Goal: Transaction & Acquisition: Purchase product/service

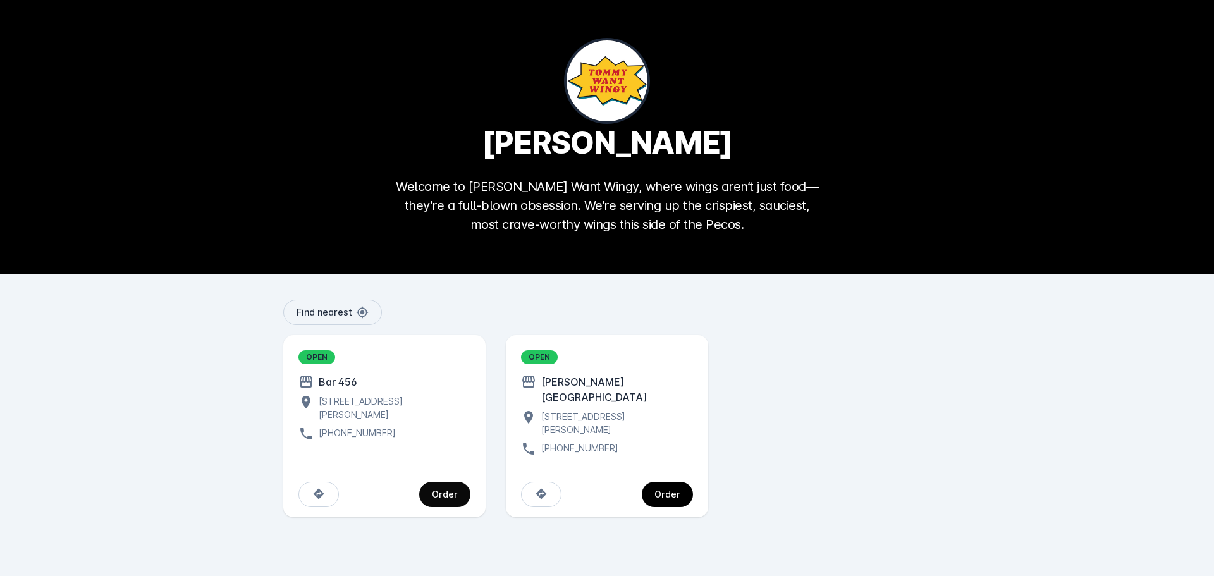
click at [450, 490] on div "Order" at bounding box center [445, 494] width 26 height 9
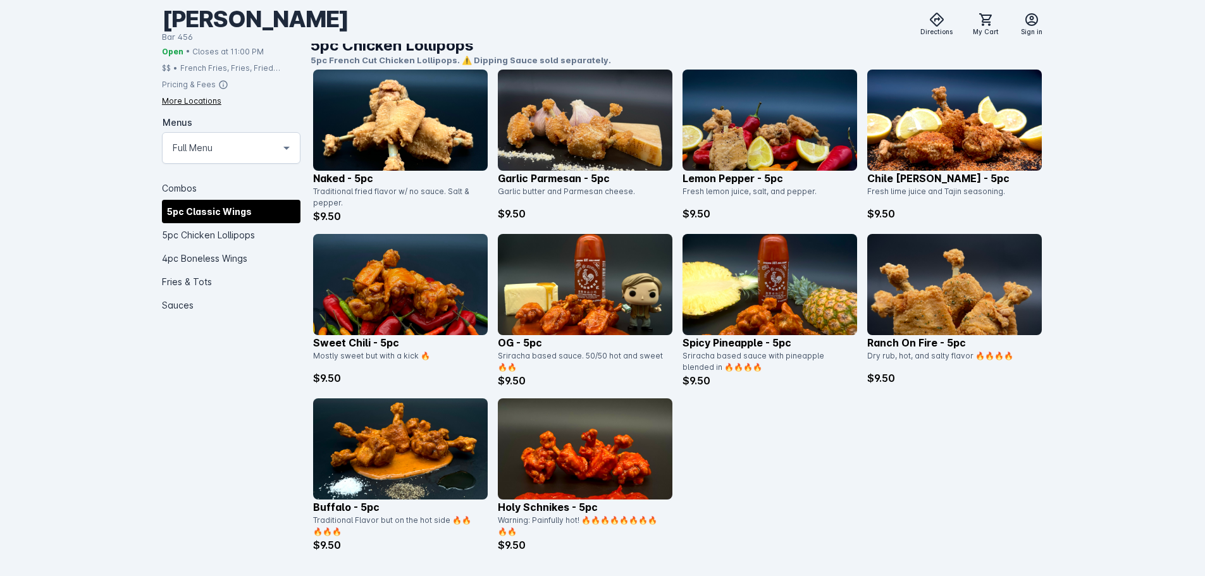
scroll to position [822, 0]
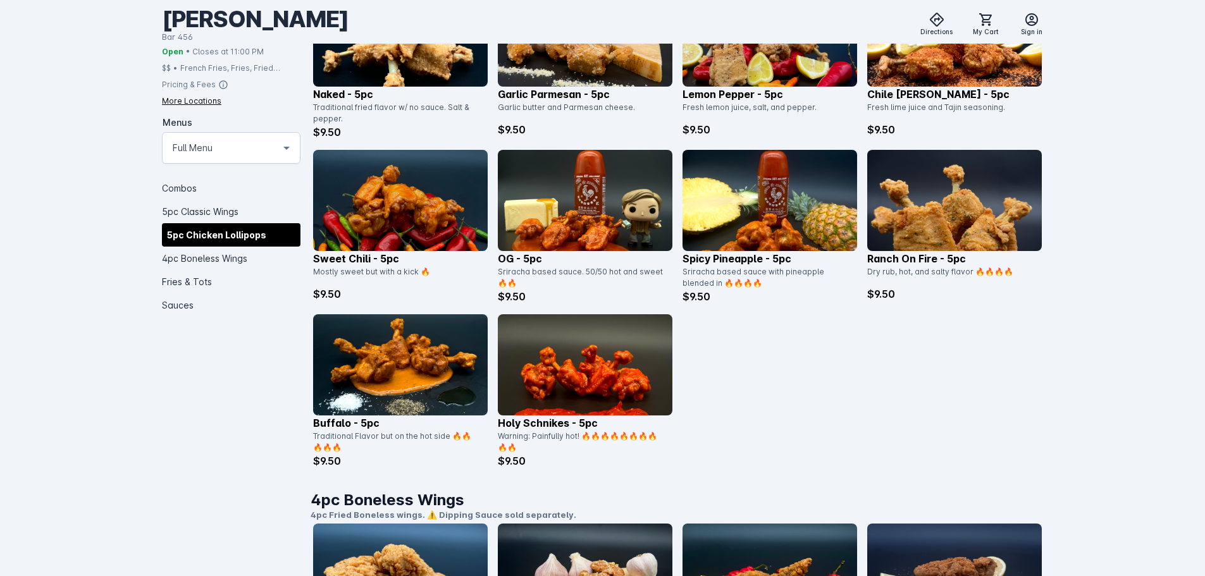
click at [918, 197] on img at bounding box center [954, 200] width 175 height 101
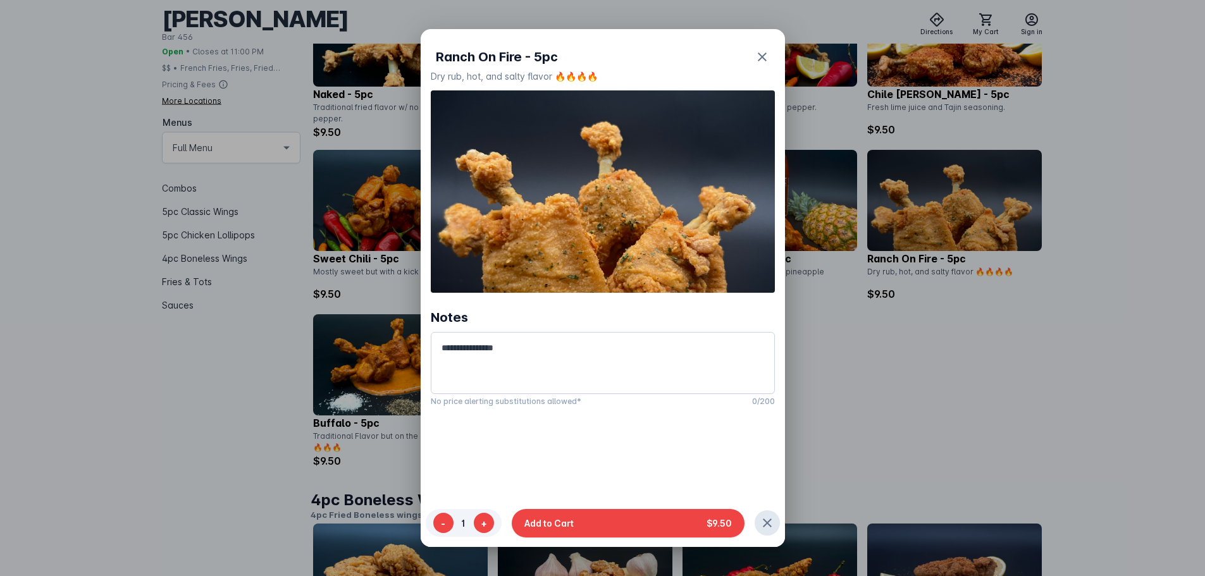
scroll to position [0, 0]
drag, startPoint x: 577, startPoint y: 219, endPoint x: 1035, endPoint y: 415, distance: 498.0
click at [1035, 415] on div at bounding box center [602, 288] width 1205 height 576
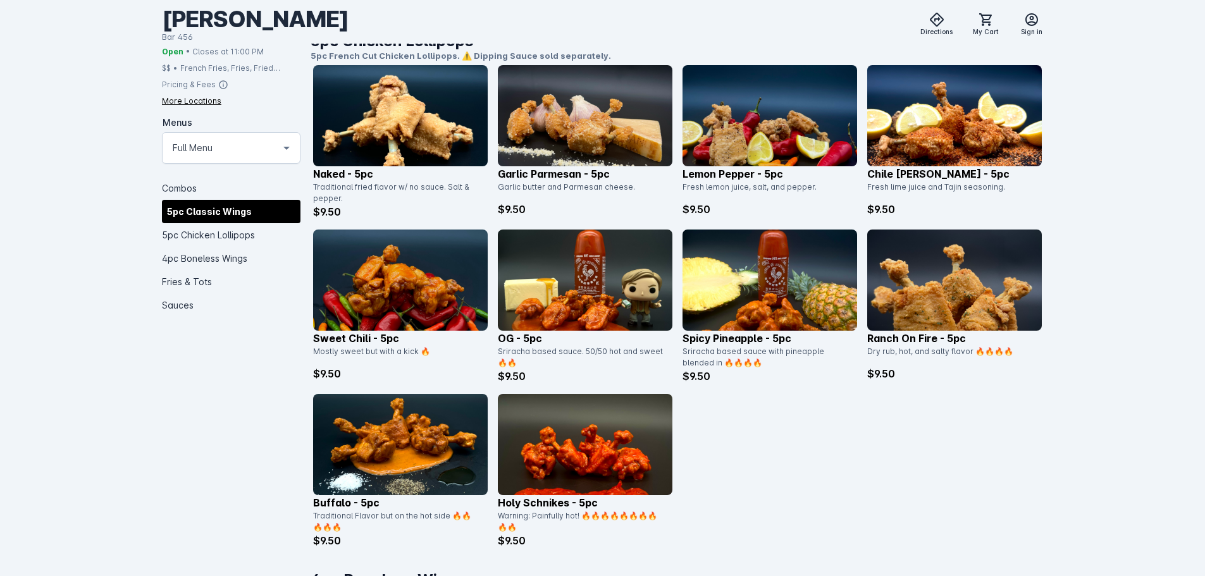
scroll to position [759, 0]
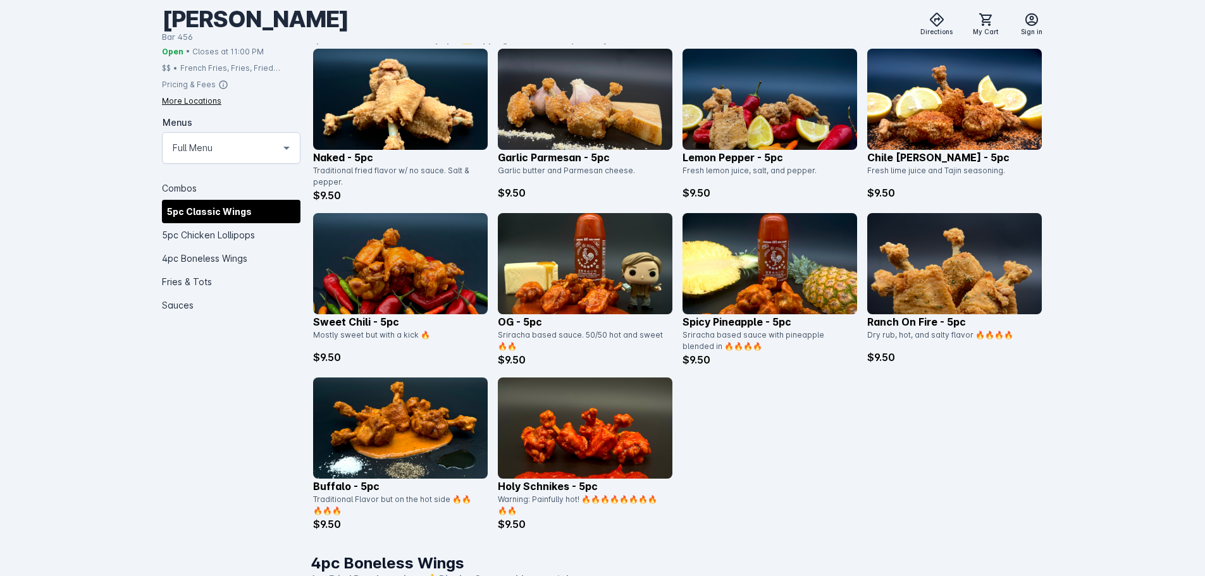
click at [610, 278] on img at bounding box center [585, 263] width 175 height 101
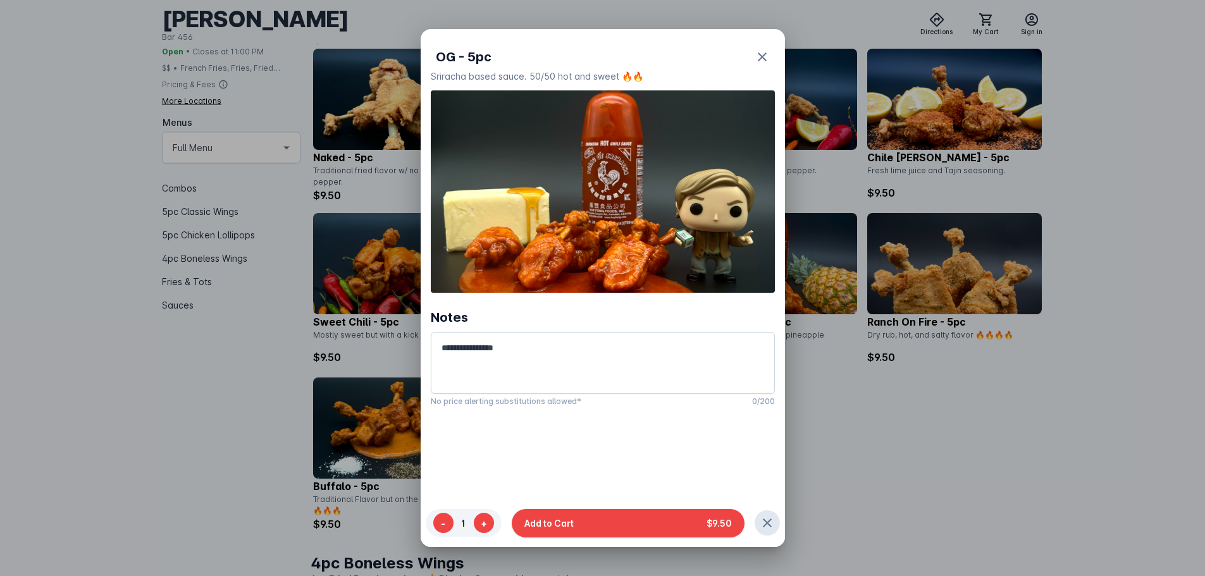
scroll to position [0, 0]
click at [1012, 403] on div at bounding box center [602, 288] width 1205 height 576
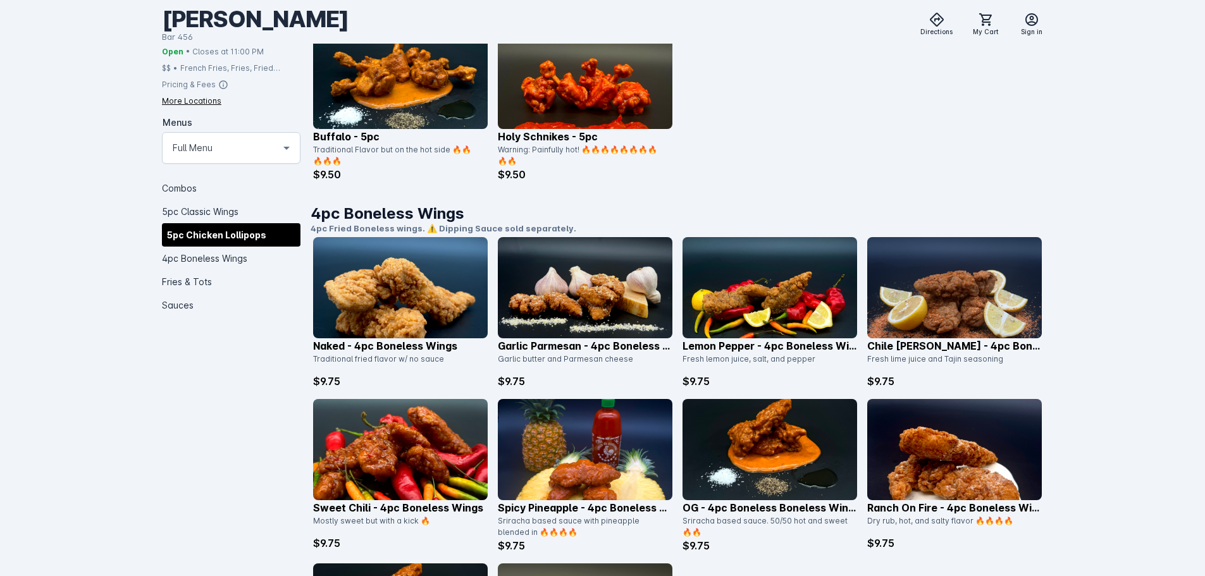
scroll to position [1265, 0]
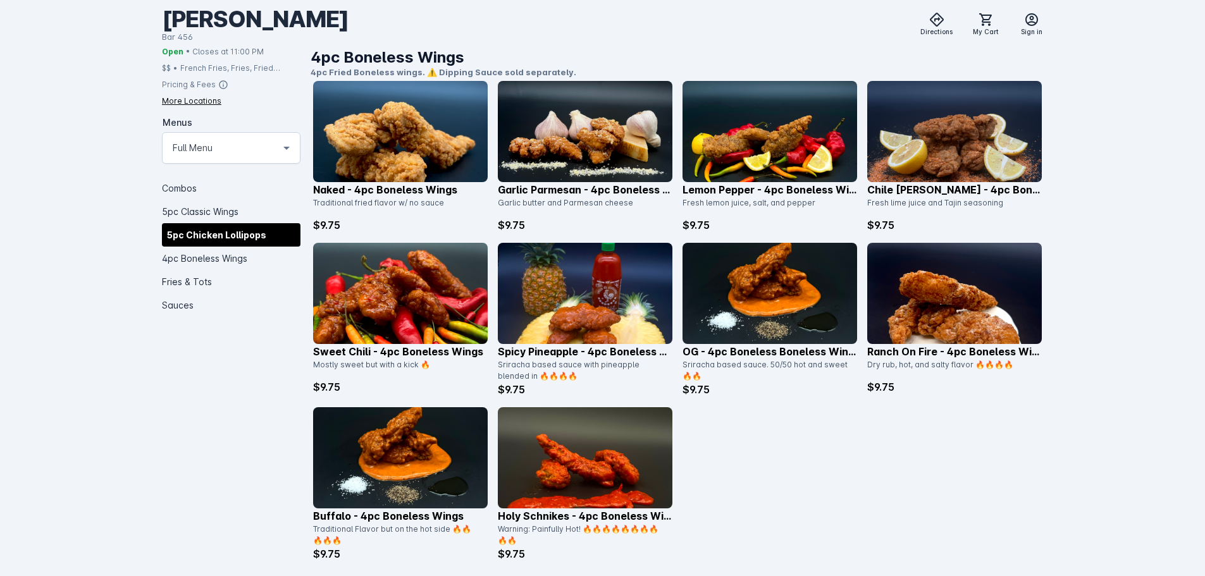
click at [613, 292] on img at bounding box center [585, 293] width 175 height 101
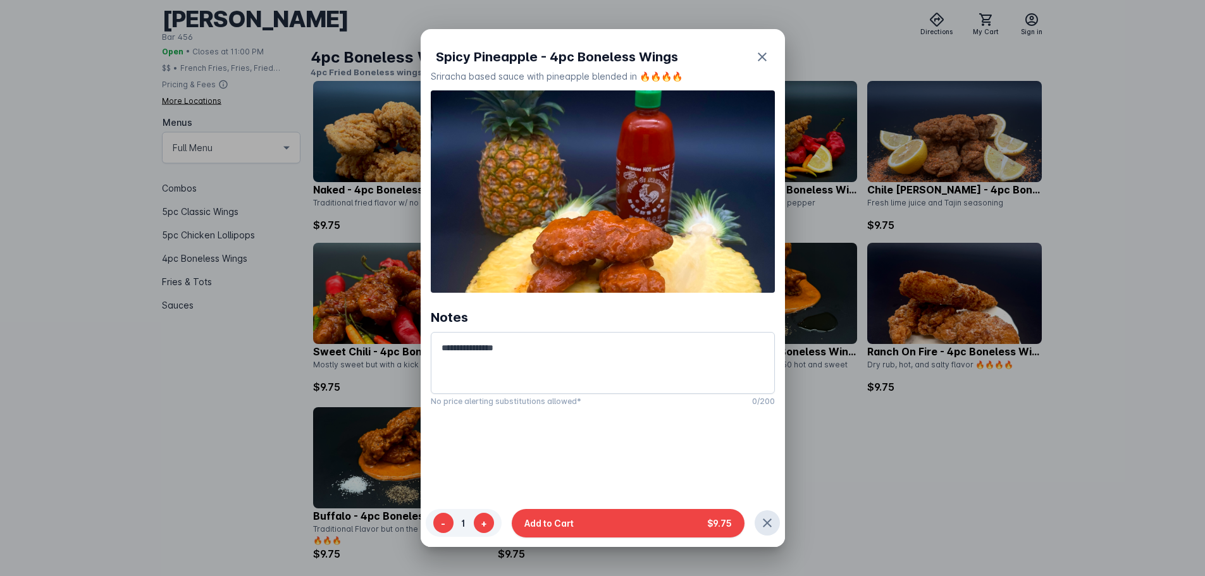
click at [930, 475] on div at bounding box center [602, 288] width 1205 height 576
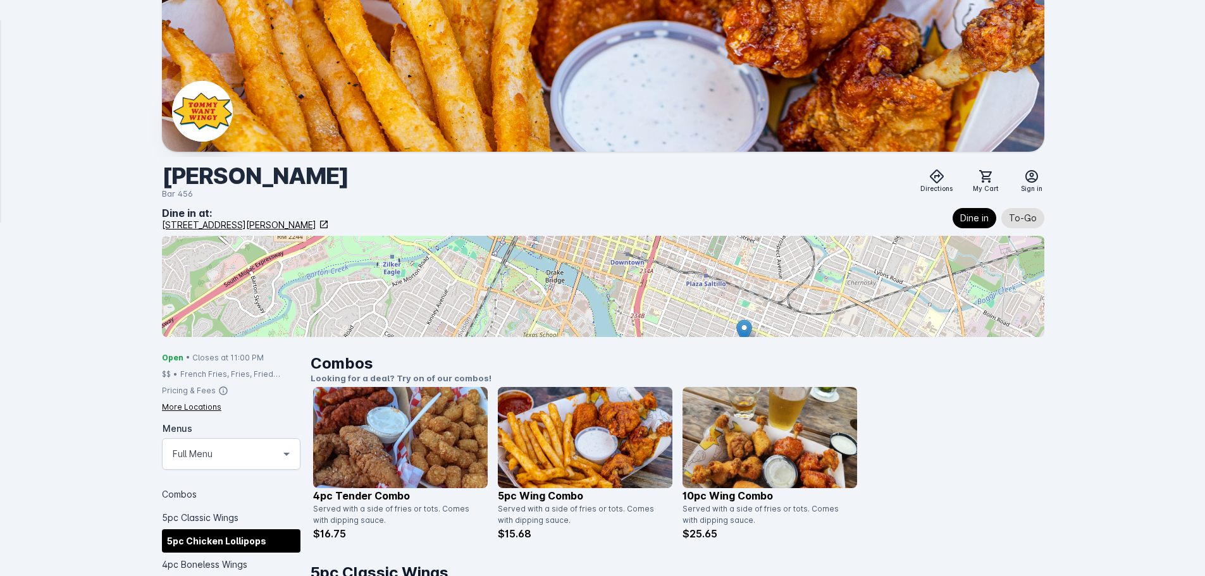
scroll to position [1265, 0]
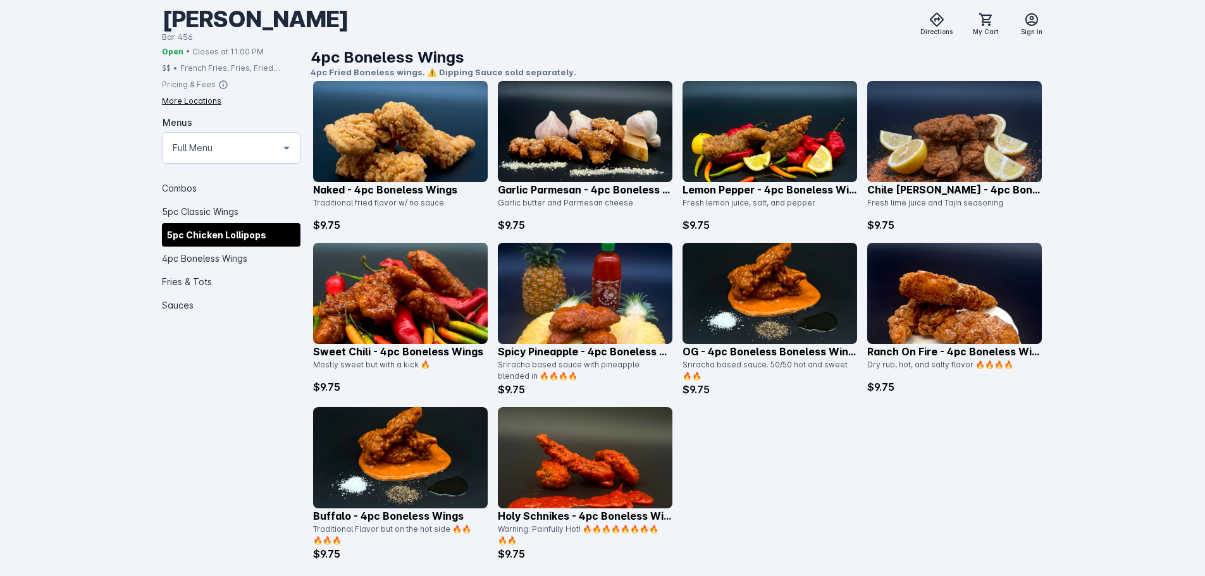
click at [957, 310] on img at bounding box center [954, 293] width 175 height 101
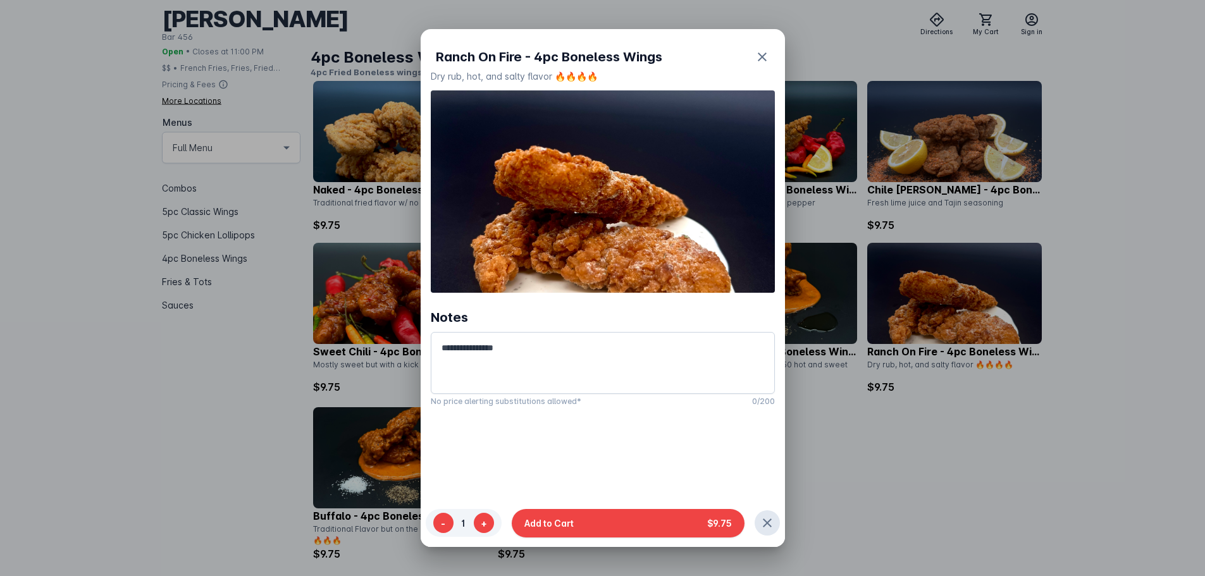
click at [950, 405] on div at bounding box center [602, 288] width 1205 height 576
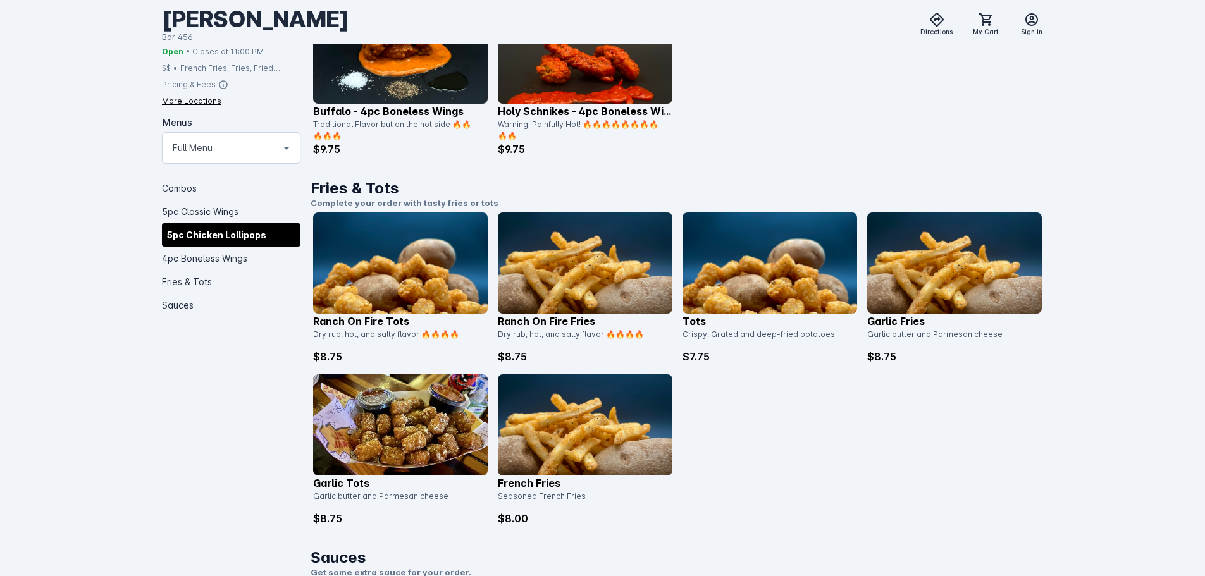
scroll to position [1707, 0]
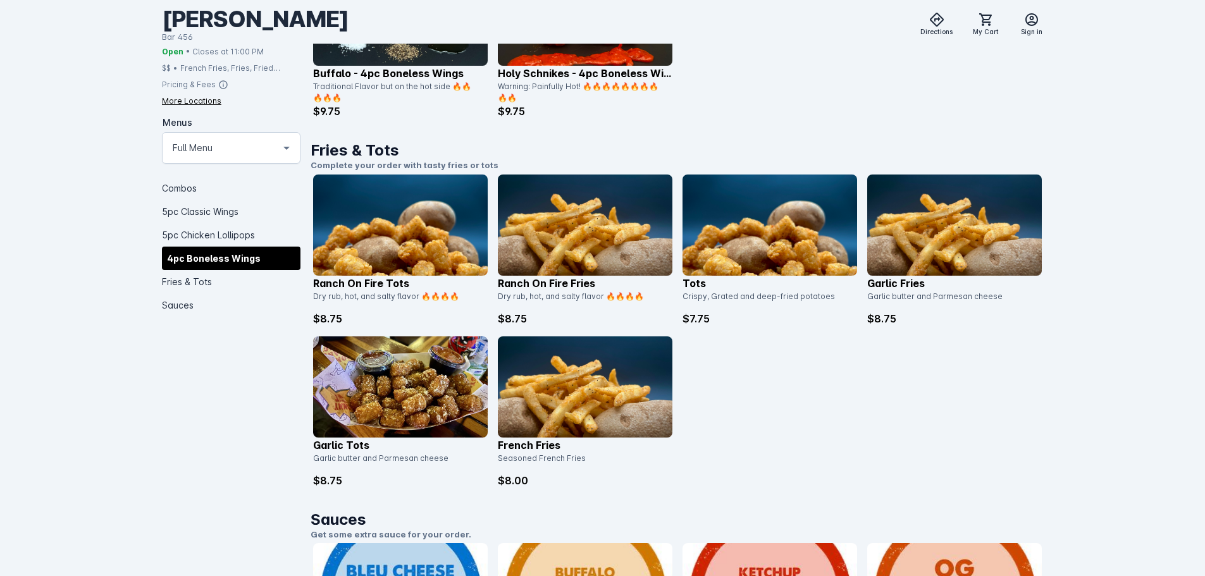
click at [574, 223] on img at bounding box center [585, 225] width 175 height 101
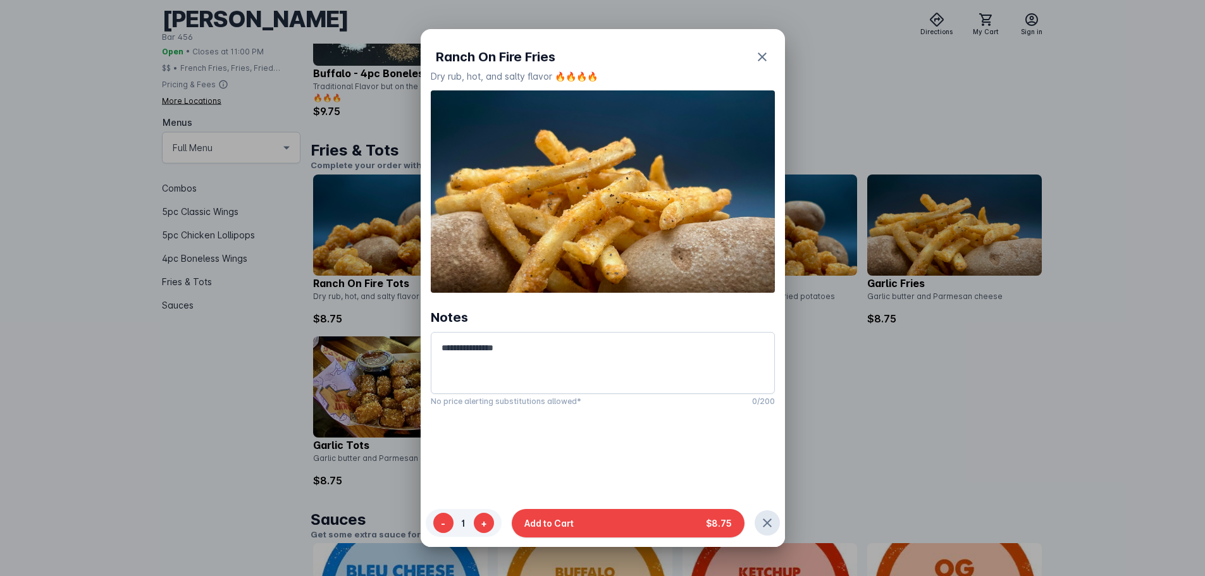
click at [899, 400] on div at bounding box center [602, 288] width 1205 height 576
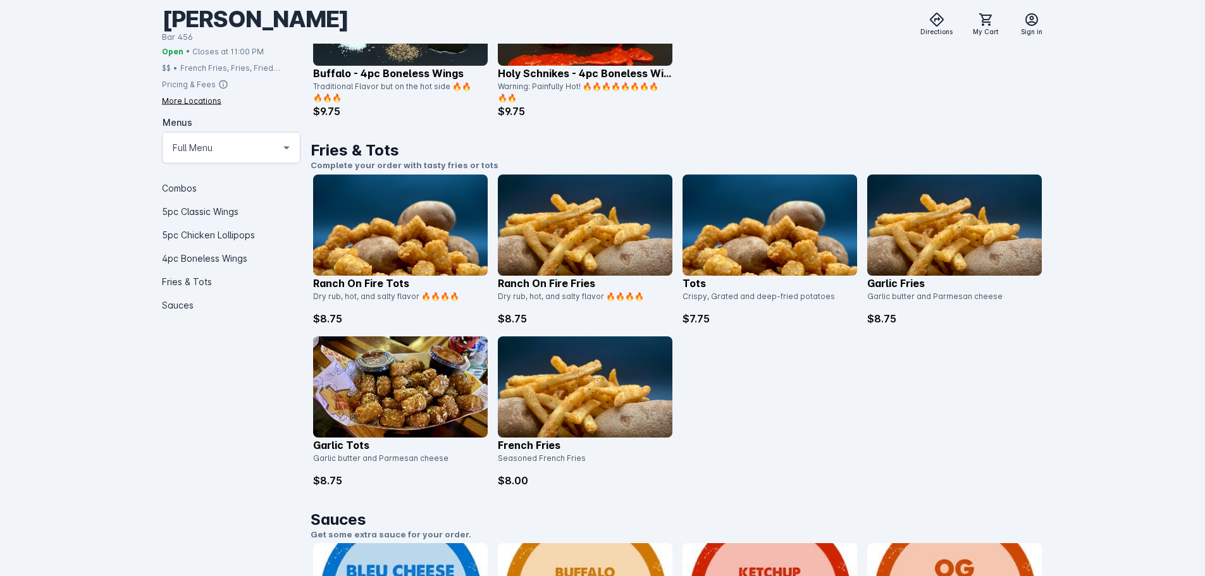
scroll to position [1707, 0]
